Goal: Communication & Community: Answer question/provide support

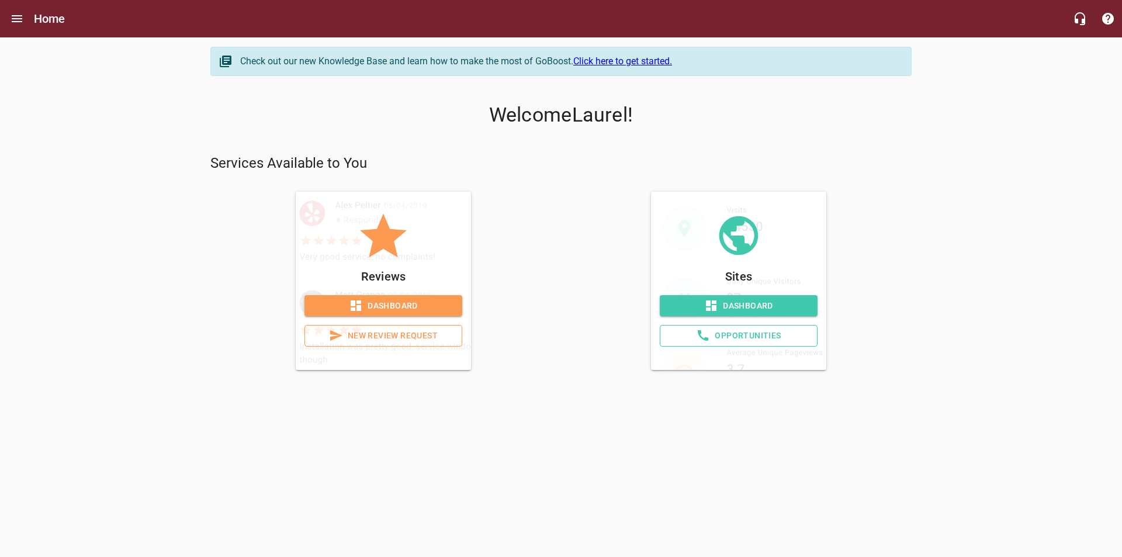
click at [382, 300] on span "Dashboard" at bounding box center [383, 306] width 139 height 15
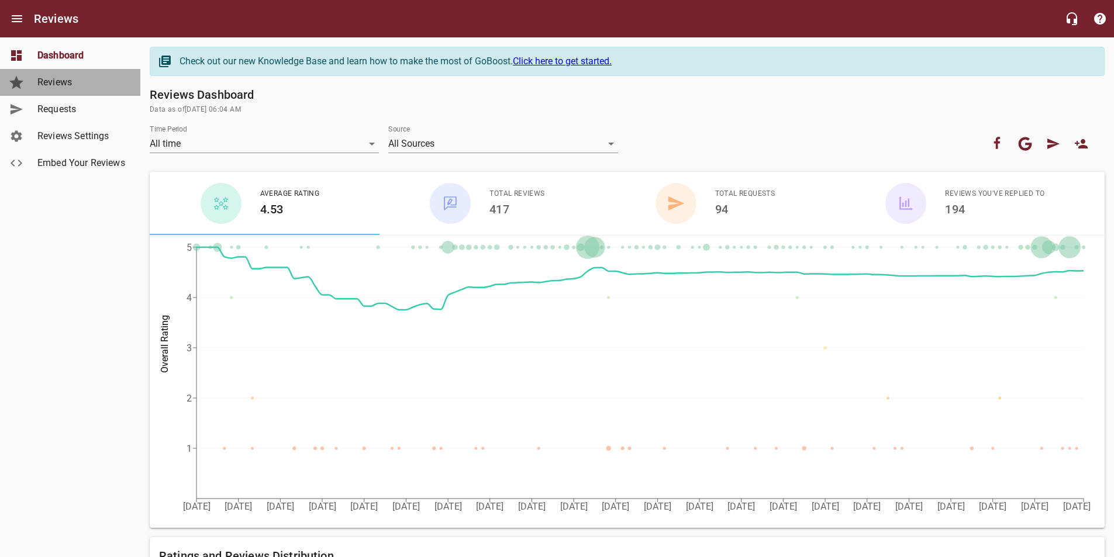
click at [50, 83] on span "Reviews" at bounding box center [81, 82] width 89 height 14
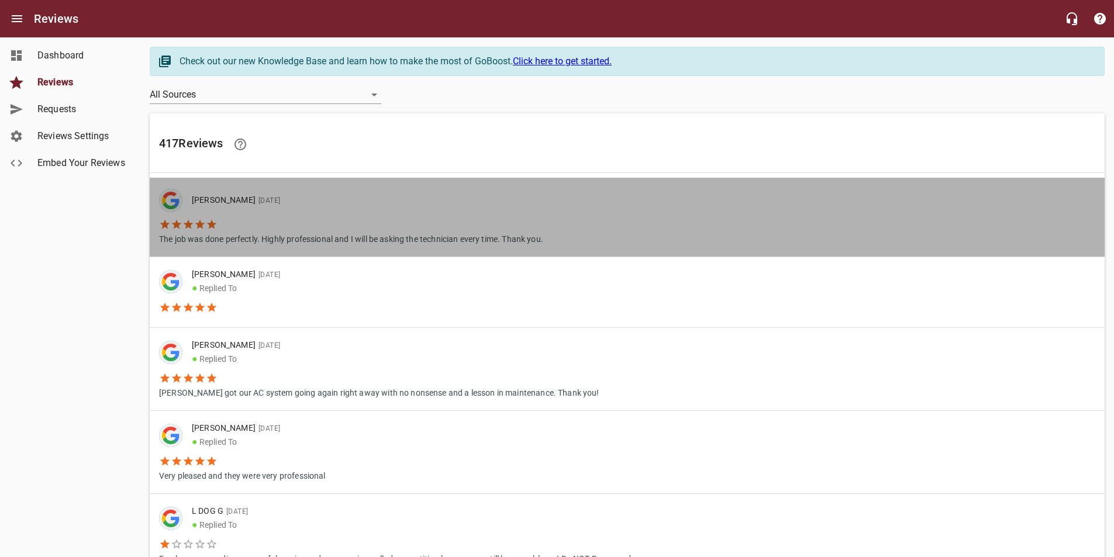
click at [236, 199] on p "[PERSON_NAME] [DATE]" at bounding box center [363, 200] width 342 height 13
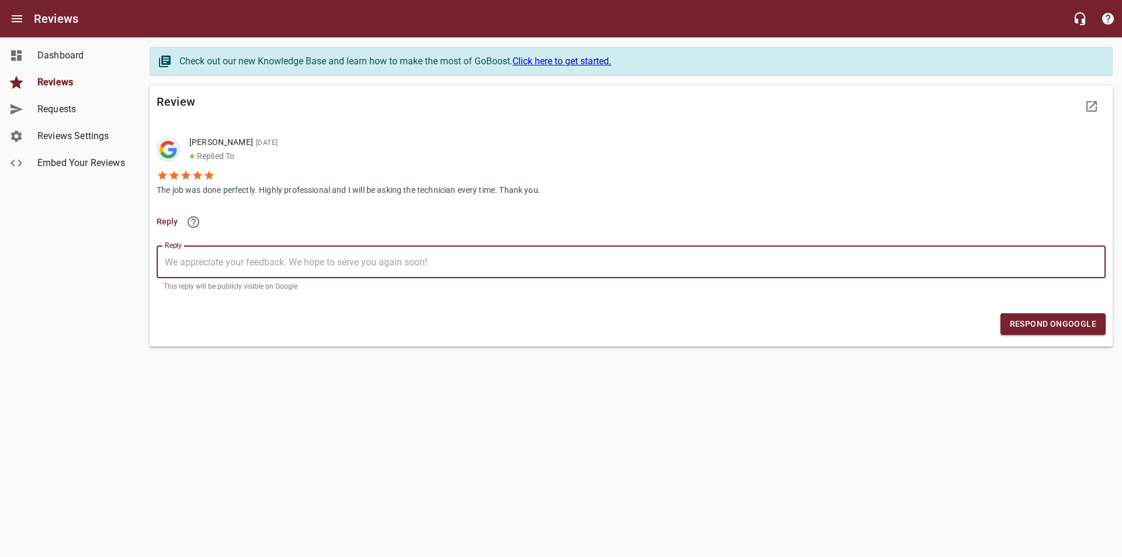
click at [196, 262] on textarea "Reply" at bounding box center [631, 262] width 933 height 11
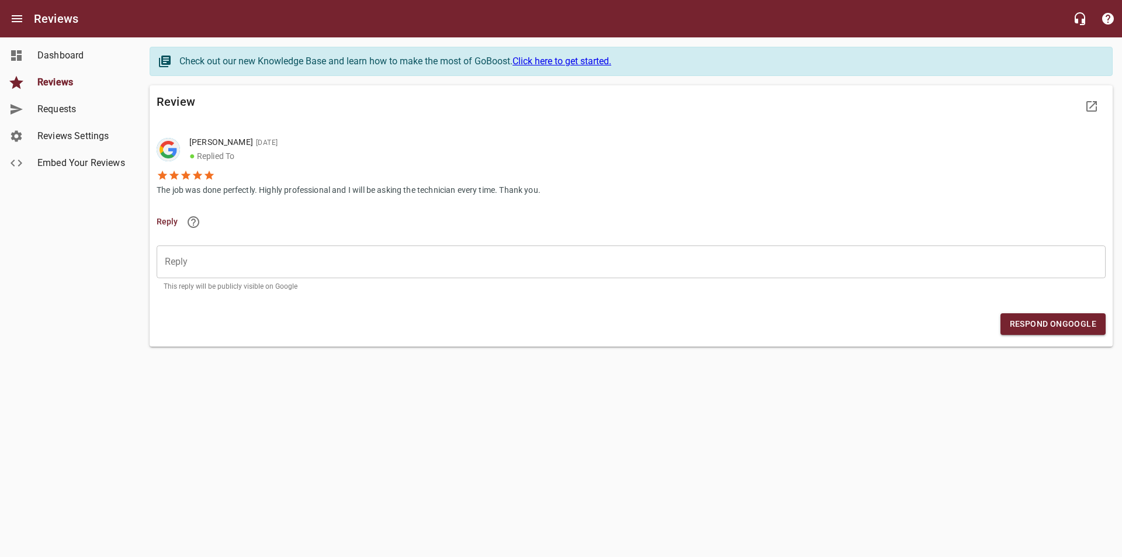
click at [162, 261] on div "​" at bounding box center [631, 262] width 949 height 33
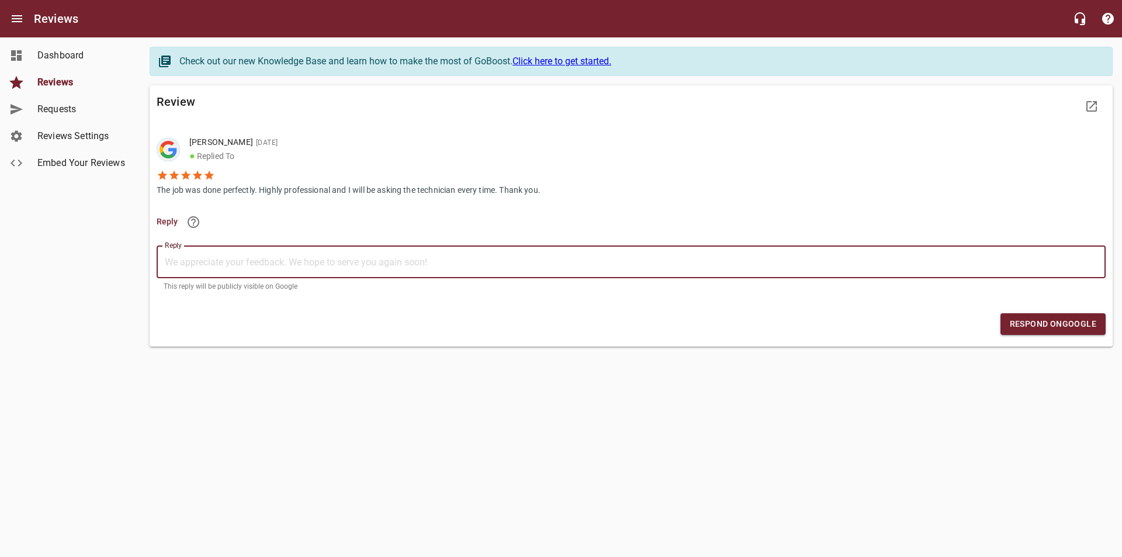
drag, startPoint x: 162, startPoint y: 261, endPoint x: 189, endPoint y: 256, distance: 27.9
paste textarea "Thank you so much for your kind words! We're thrilled to hear everything was do…"
type textarea "Thank you so much for your kind words! We're thrilled to hear everything was do…"
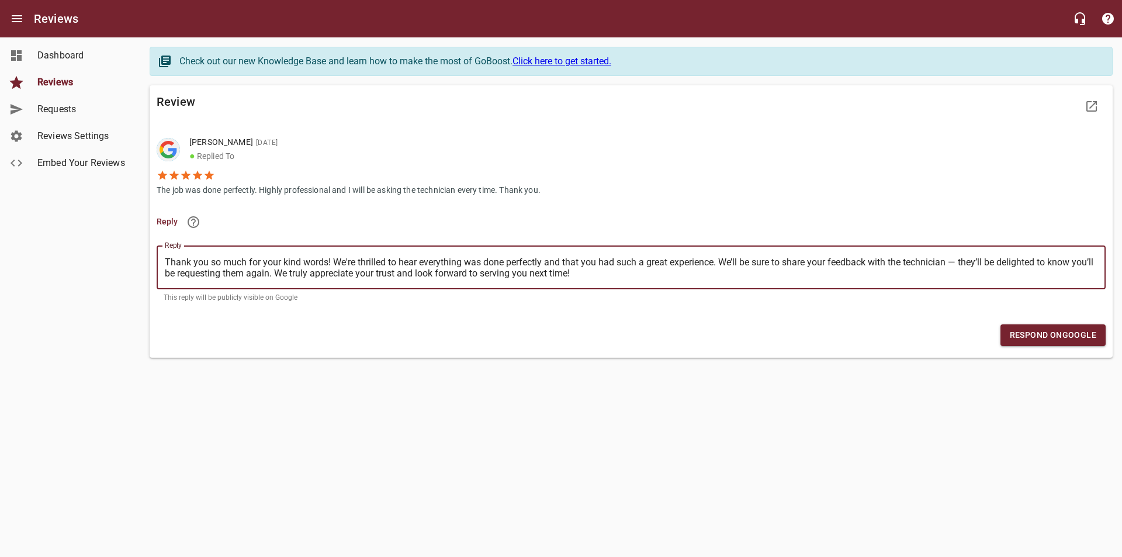
type textarea "Thank you so much for your kind words! We're thrilled to hear everything was do…"
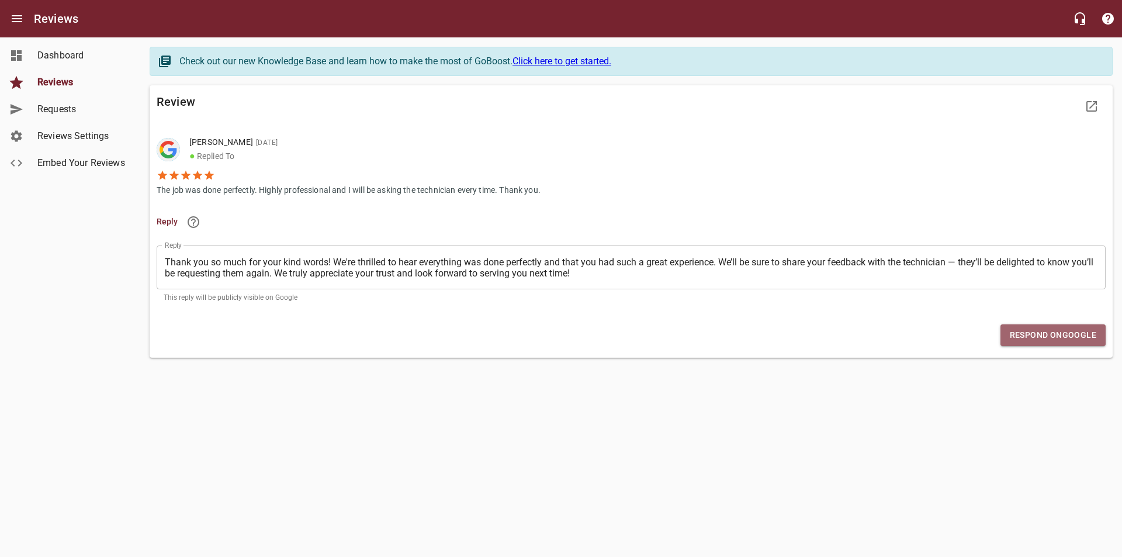
click at [1044, 337] on span "Respond on Google" at bounding box center [1053, 335] width 87 height 15
drag, startPoint x: 1028, startPoint y: 333, endPoint x: 1028, endPoint y: 326, distance: 6.5
click at [1028, 333] on span "Respond on Google" at bounding box center [1053, 335] width 87 height 15
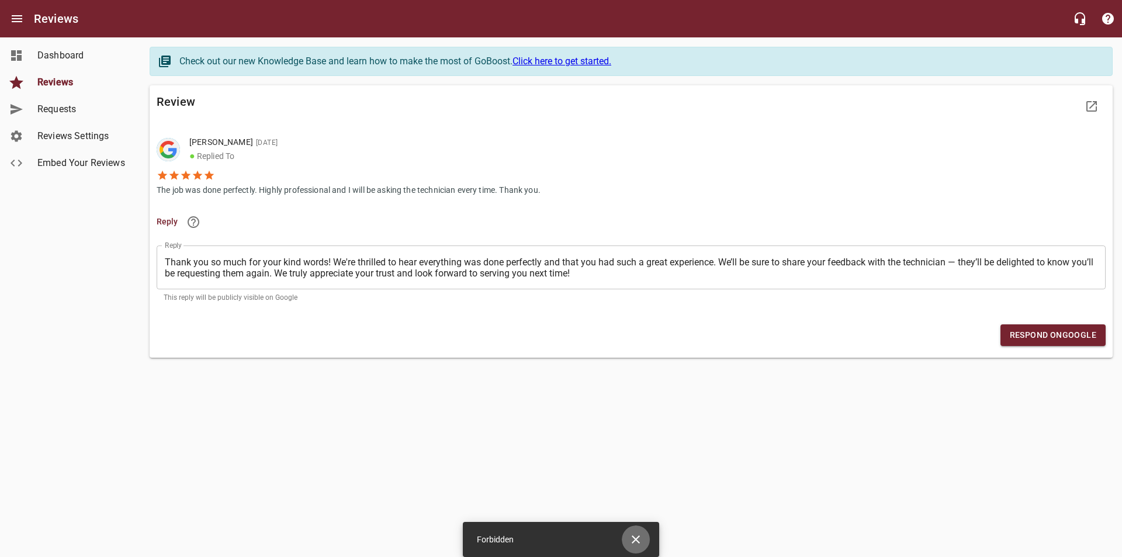
click at [635, 540] on icon "Close" at bounding box center [636, 539] width 8 height 8
